Goal: Check status: Check status

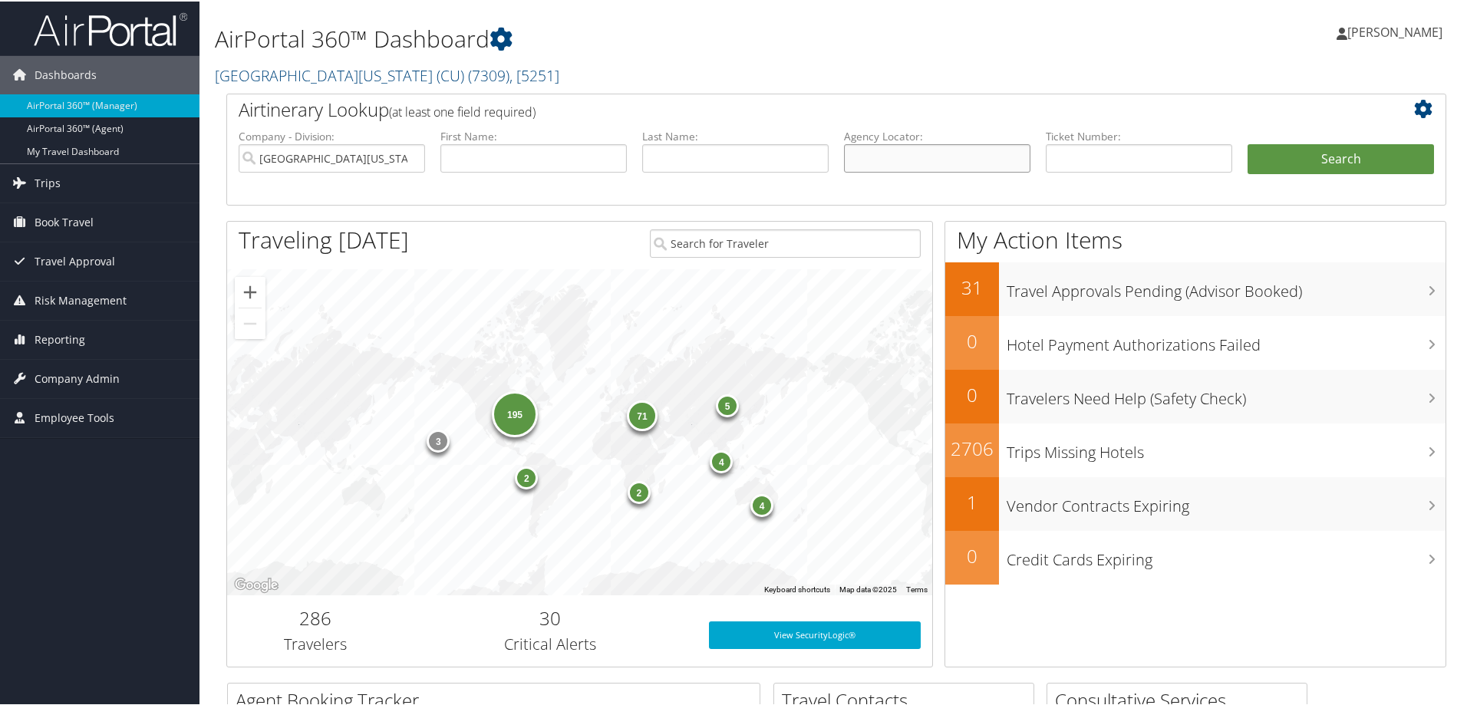
click at [948, 163] on input "text" at bounding box center [937, 157] width 186 height 28
paste input "D7F9QH/"
type input "D7F9QH"
click at [1337, 151] on button "Search" at bounding box center [1341, 158] width 186 height 31
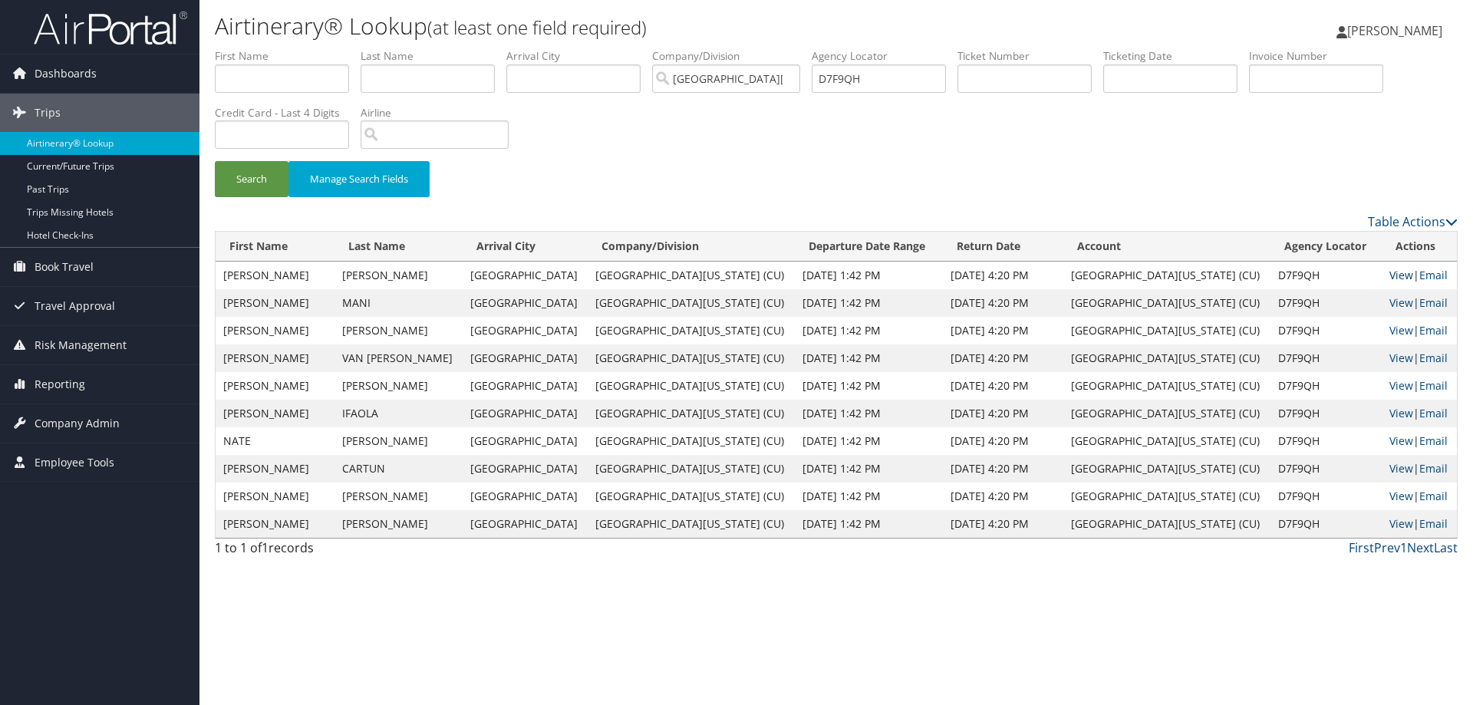
click at [1390, 270] on link "View" at bounding box center [1402, 275] width 24 height 15
click at [827, 81] on input "D7F9QH" at bounding box center [879, 78] width 134 height 28
click at [831, 81] on input "D7F9QH" at bounding box center [879, 78] width 134 height 28
paste input "D6N3MF"
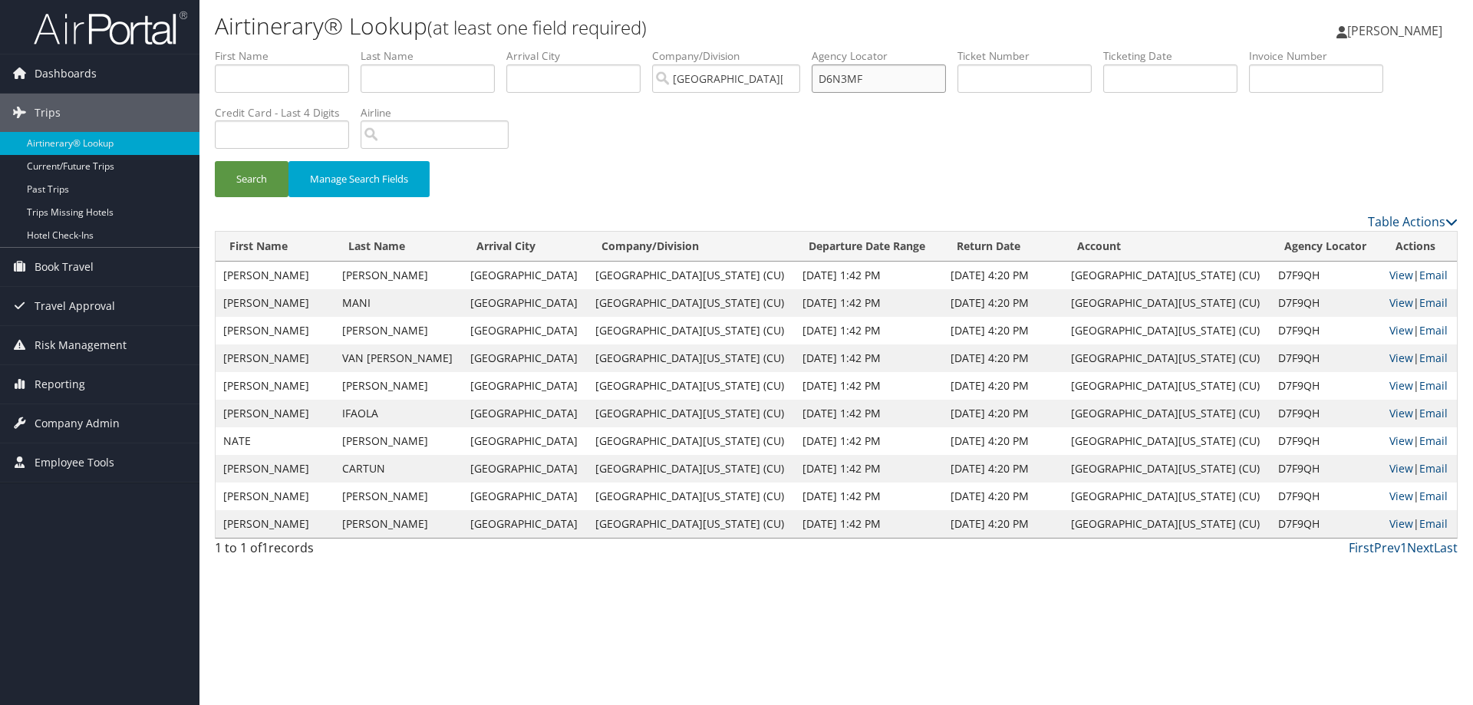
type input "D6N3MF"
click at [215, 161] on button "Search" at bounding box center [252, 179] width 74 height 36
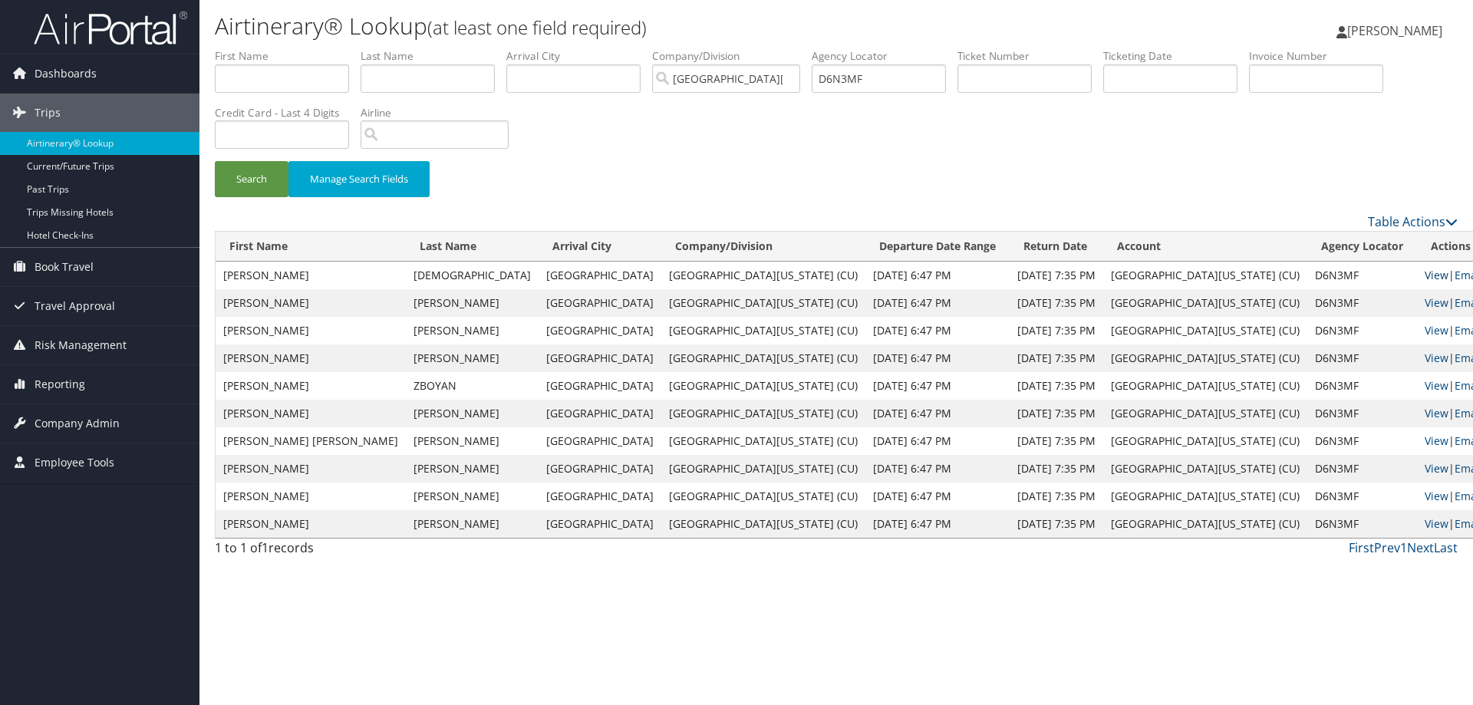
click at [1425, 275] on link "View" at bounding box center [1437, 275] width 24 height 15
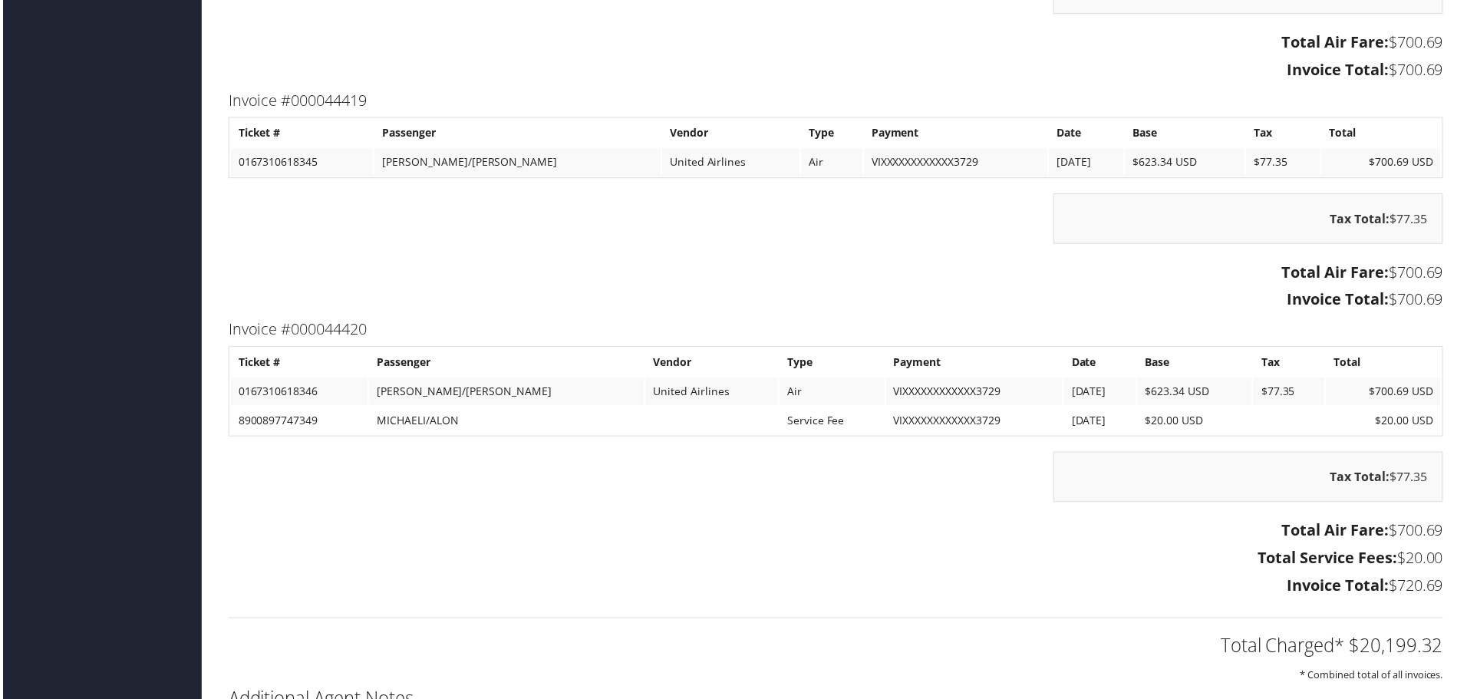
scroll to position [9252, 0]
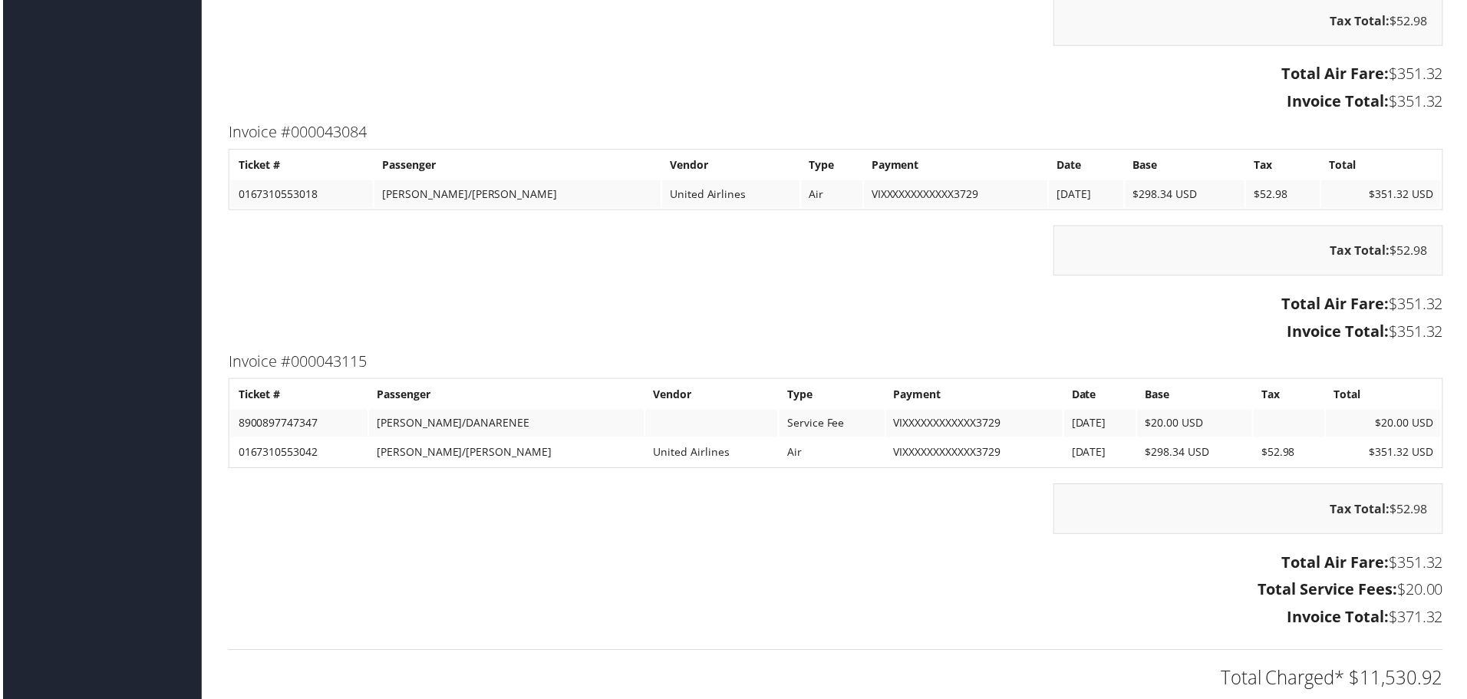
scroll to position [10177, 0]
